Goal: Task Accomplishment & Management: Manage account settings

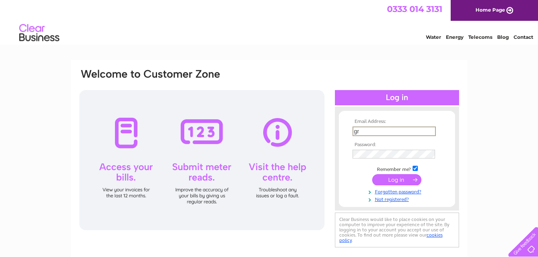
type input "graham.woodhead@sky.com"
click at [411, 181] on input "submit" at bounding box center [396, 179] width 49 height 11
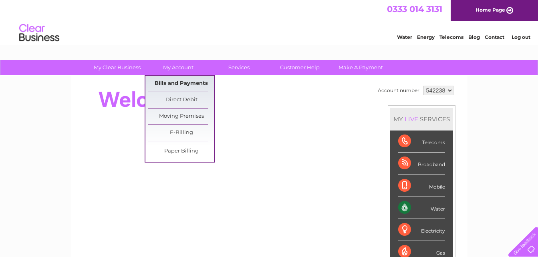
click at [175, 84] on link "Bills and Payments" at bounding box center [181, 84] width 66 height 16
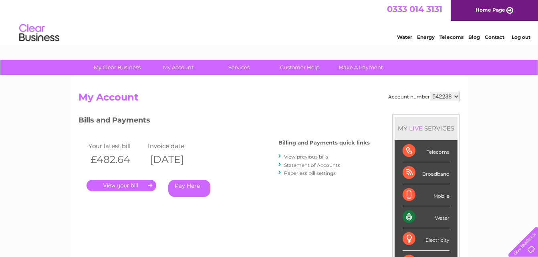
click at [129, 186] on link "." at bounding box center [122, 186] width 70 height 12
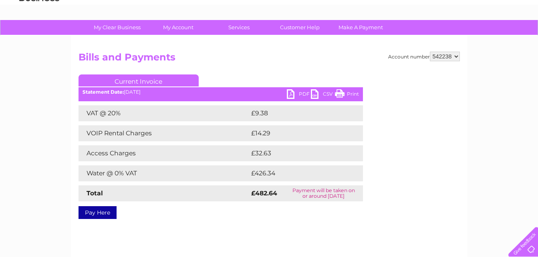
scroll to position [35, 0]
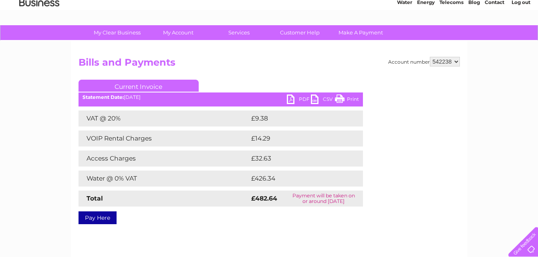
click at [302, 96] on link "PDF" at bounding box center [299, 101] width 24 height 12
click at [516, 2] on link "Log out" at bounding box center [520, 2] width 19 height 6
